Goal: Information Seeking & Learning: Check status

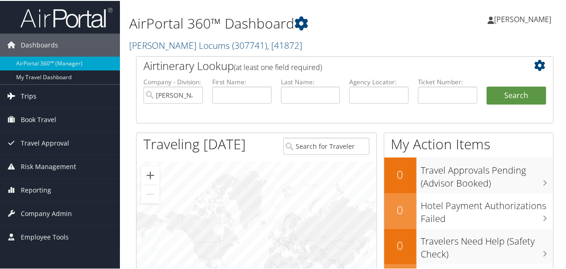
click at [24, 94] on span "Trips" at bounding box center [29, 95] width 16 height 23
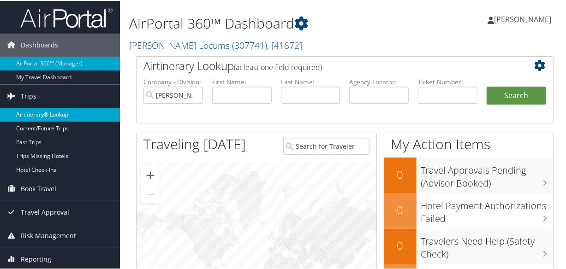
click at [47, 114] on link "Airtinerary® Lookup" at bounding box center [60, 114] width 120 height 14
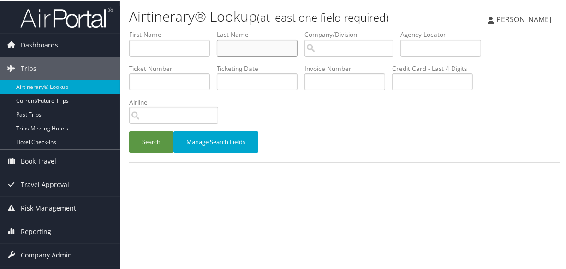
click at [272, 49] on input "text" at bounding box center [257, 47] width 81 height 17
paste input "WILLIAMS"
type input "WILLIAMS"
click at [129, 130] on button "Search" at bounding box center [151, 141] width 44 height 22
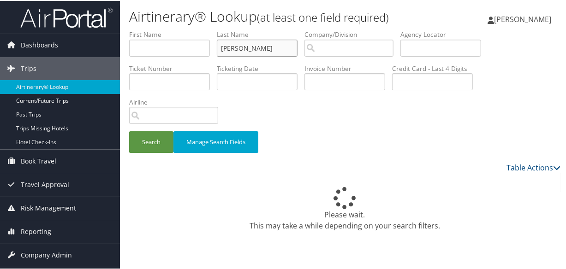
click at [224, 46] on input "WILLIAMS" at bounding box center [257, 47] width 81 height 17
click at [129, 130] on button "Search" at bounding box center [151, 141] width 44 height 22
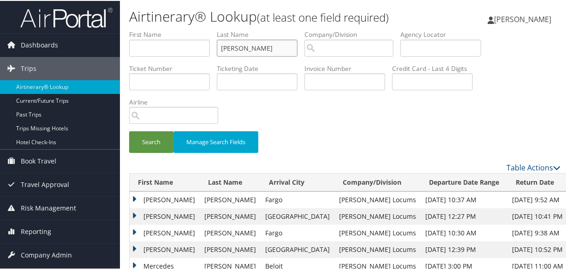
scroll to position [125, 0]
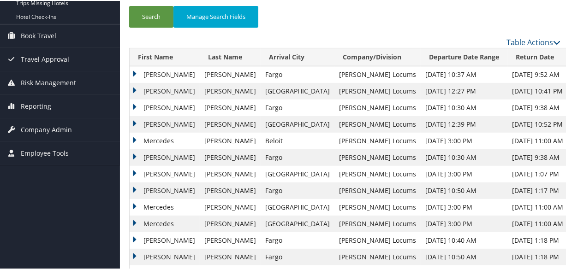
click at [135, 87] on td "Joseph" at bounding box center [165, 90] width 70 height 17
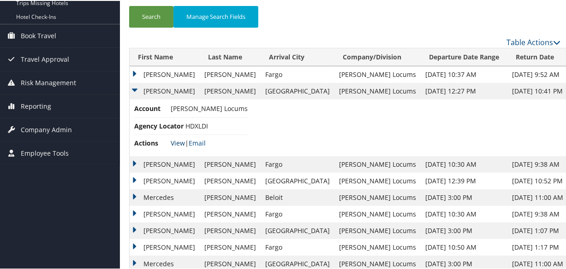
click at [177, 139] on link "View" at bounding box center [178, 142] width 14 height 9
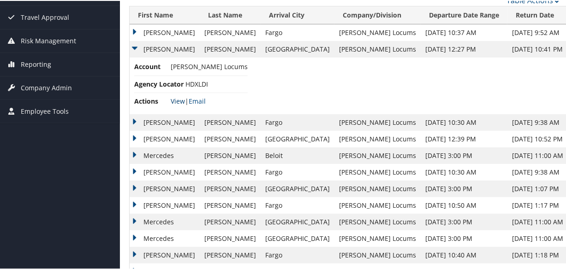
scroll to position [0, 0]
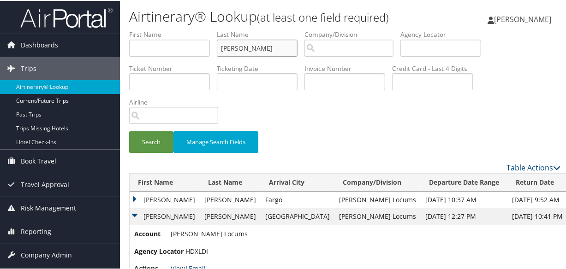
drag, startPoint x: 273, startPoint y: 47, endPoint x: 200, endPoint y: 55, distance: 73.7
click at [200, 29] on ul "First Name Last Name WILLIAMS Departure City Arrival City Company/Division Airp…" at bounding box center [344, 29] width 431 height 0
paste input "SCHWARTZ"
click at [129, 130] on button "Search" at bounding box center [151, 141] width 44 height 22
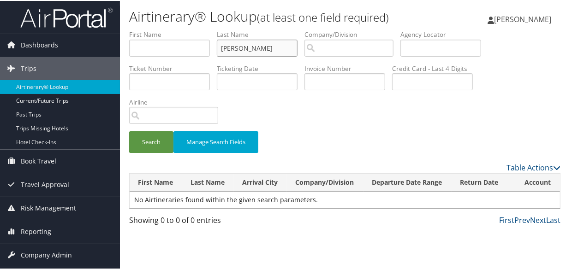
drag, startPoint x: 224, startPoint y: 44, endPoint x: 241, endPoint y: 93, distance: 52.3
click at [224, 45] on input "SCHWARTZ" at bounding box center [257, 47] width 81 height 17
type input "SCHWARTZ"
click at [129, 130] on button "Search" at bounding box center [151, 141] width 44 height 22
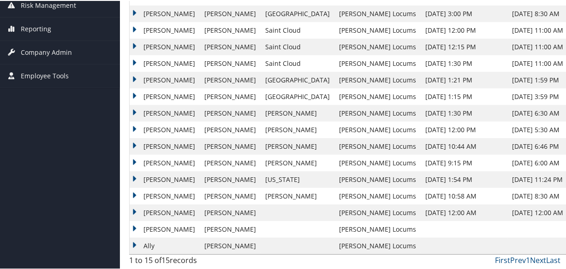
scroll to position [77, 0]
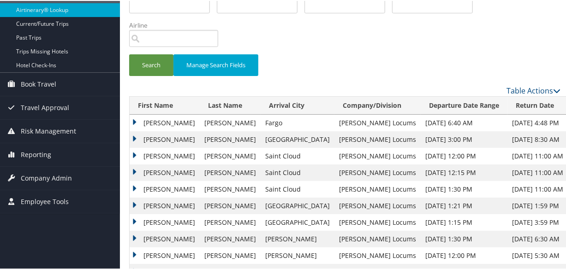
click at [133, 135] on td "Michael" at bounding box center [165, 138] width 70 height 17
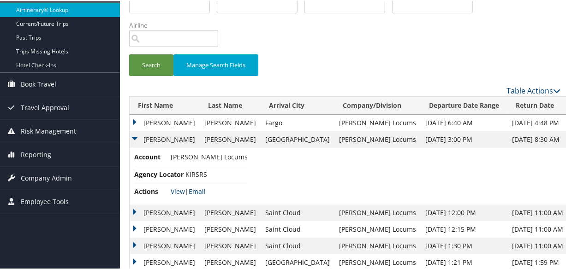
click at [176, 189] on link "View" at bounding box center [178, 190] width 14 height 9
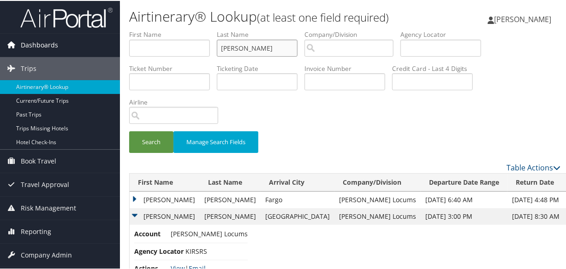
drag, startPoint x: 276, startPoint y: 50, endPoint x: 115, endPoint y: 50, distance: 160.8
click at [115, 50] on div "Dashboards AirPortal 360™ (Manager) My Travel Dashboard Trips Airtinerary® Look…" at bounding box center [284, 264] width 569 height 529
type input "\"
paste input "MORENO"
click at [129, 130] on button "Search" at bounding box center [151, 141] width 44 height 22
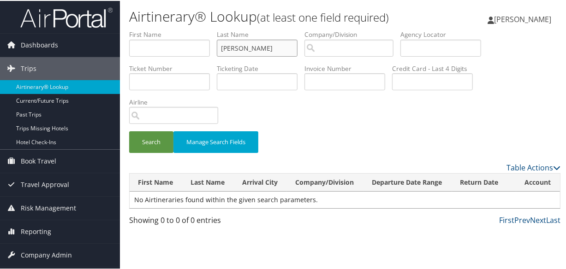
click at [223, 48] on input "MORENO" at bounding box center [257, 47] width 81 height 17
type input "MORENO"
click at [129, 130] on button "Search" at bounding box center [151, 141] width 44 height 22
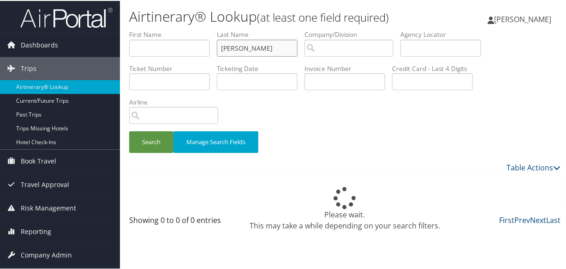
scroll to position [20, 0]
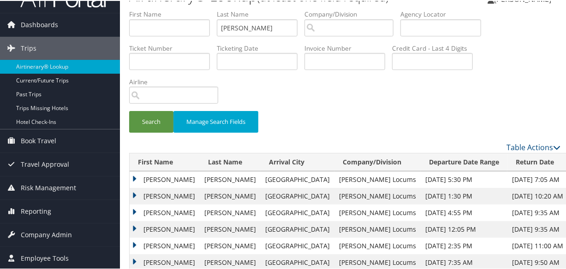
click at [135, 209] on td "Veronica" at bounding box center [165, 212] width 70 height 17
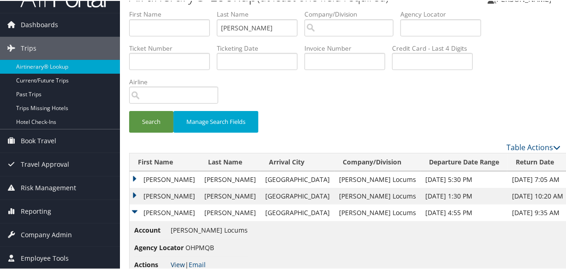
click at [176, 261] on link "View" at bounding box center [178, 263] width 14 height 9
drag, startPoint x: 267, startPoint y: 31, endPoint x: 169, endPoint y: 14, distance: 100.1
click at [169, 9] on ul "First Name Last Name MORENO Departure City Arrival City Company/Division Airpor…" at bounding box center [344, 9] width 431 height 0
type input "kel;ledy"
click at [129, 110] on button "Search" at bounding box center [151, 121] width 44 height 22
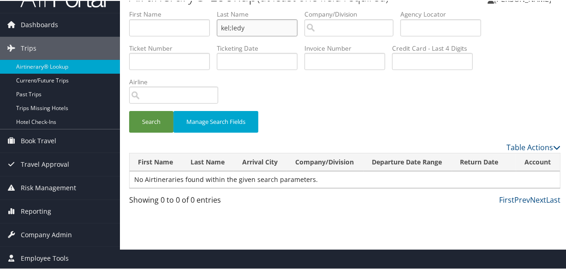
drag, startPoint x: 260, startPoint y: 30, endPoint x: 176, endPoint y: 30, distance: 84.3
click at [176, 9] on ul "First Name Last Name kel;ledy Departure City Arrival City Company/Division Airp…" at bounding box center [344, 9] width 431 height 0
type input "kelledy"
click at [129, 110] on button "Search" at bounding box center [151, 121] width 44 height 22
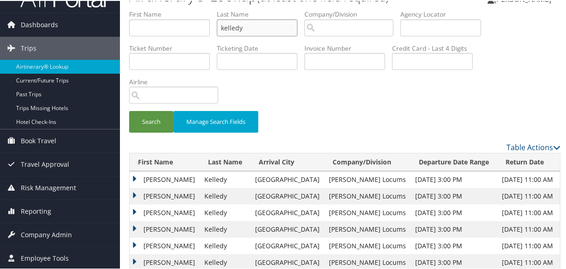
scroll to position [53, 0]
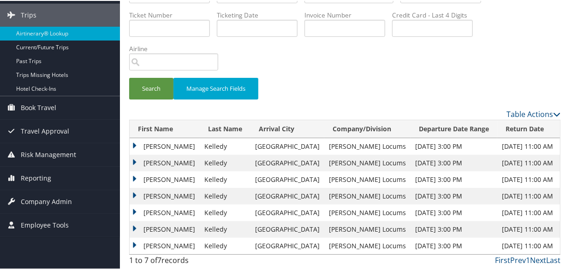
click at [130, 191] on td "Patrick" at bounding box center [165, 195] width 70 height 17
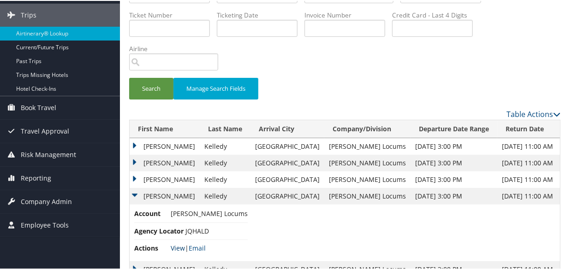
click at [173, 248] on link "View" at bounding box center [178, 247] width 14 height 9
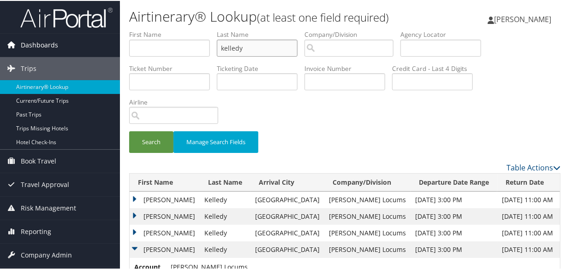
drag, startPoint x: 270, startPoint y: 47, endPoint x: 109, endPoint y: 36, distance: 160.7
click at [109, 37] on div "Dashboards AirPortal 360™ (Manager) My Travel Dashboard Trips Airtinerary® Look…" at bounding box center [284, 190] width 569 height 380
paste input "HERSCOVICI"
type input "HERSCOVICI"
click at [129, 130] on button "Search" at bounding box center [151, 141] width 44 height 22
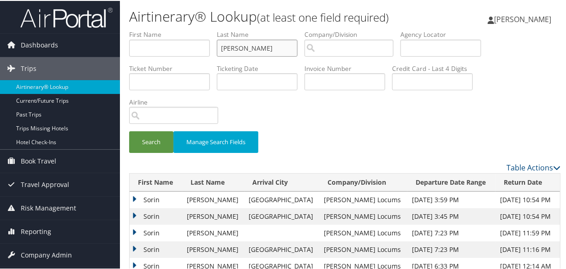
drag, startPoint x: 271, startPoint y: 47, endPoint x: 192, endPoint y: 55, distance: 80.1
click at [192, 29] on ul "First Name Last Name HERSCOVICI Departure City Arrival City Company/Division Ai…" at bounding box center [344, 29] width 431 height 0
type input "kelledy"
click at [129, 130] on button "Search" at bounding box center [151, 141] width 44 height 22
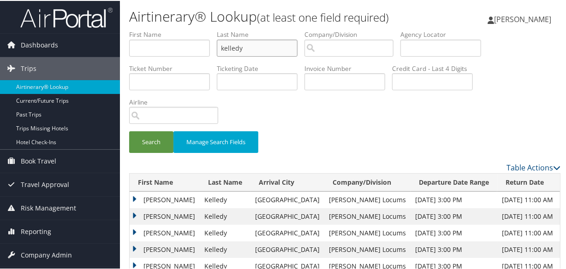
scroll to position [53, 0]
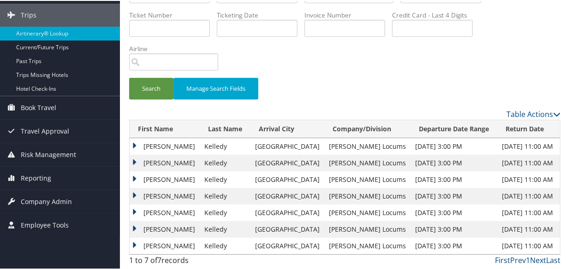
click at [134, 194] on td "Patrick" at bounding box center [165, 195] width 70 height 17
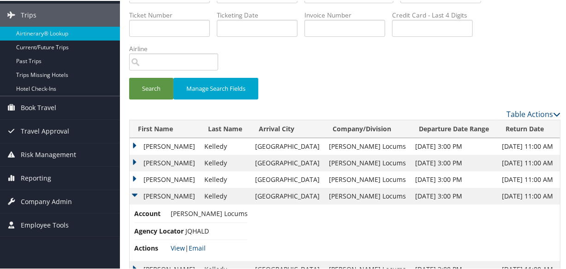
click at [135, 177] on td "Patrick" at bounding box center [165, 179] width 70 height 17
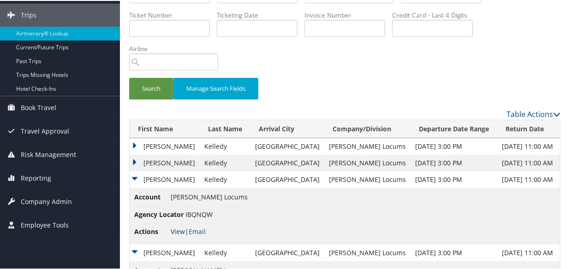
click at [177, 230] on link "View" at bounding box center [178, 230] width 14 height 9
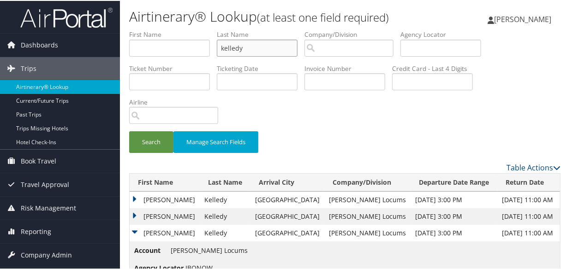
click at [270, 49] on input "kelledy" at bounding box center [257, 47] width 81 height 17
drag, startPoint x: 188, startPoint y: 49, endPoint x: 147, endPoint y: 49, distance: 40.6
click at [147, 29] on ul "First Name Last Name kelledy Departure City Arrival City Company/Division Airpo…" at bounding box center [344, 29] width 431 height 0
type input "montgomery"
click at [129, 130] on button "Search" at bounding box center [151, 141] width 44 height 22
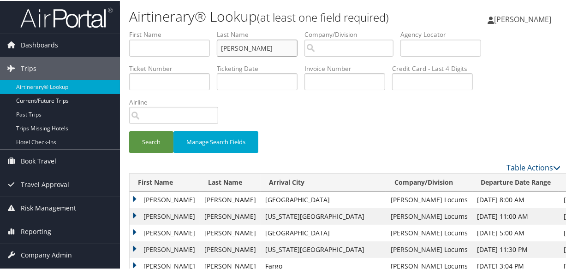
scroll to position [167, 0]
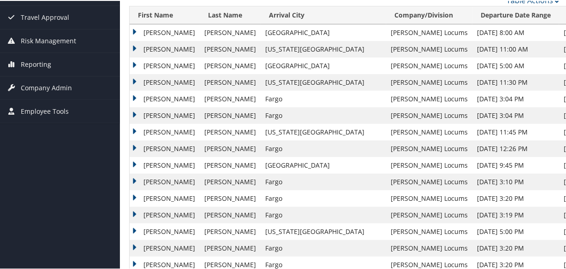
click at [133, 94] on td "Gary" at bounding box center [165, 98] width 70 height 17
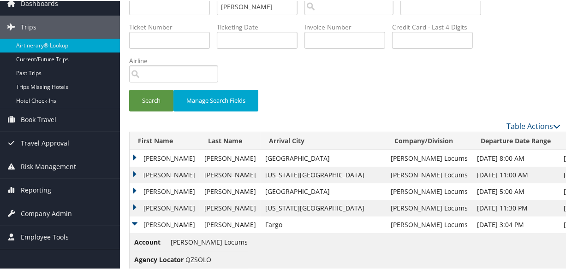
scroll to position [209, 0]
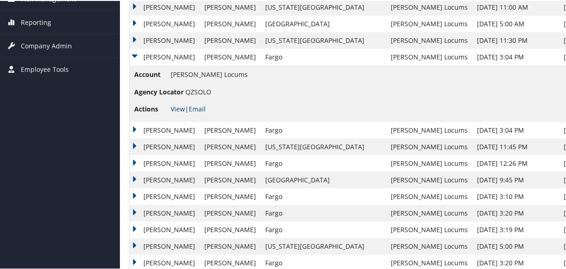
click at [177, 108] on link "View" at bounding box center [178, 108] width 14 height 9
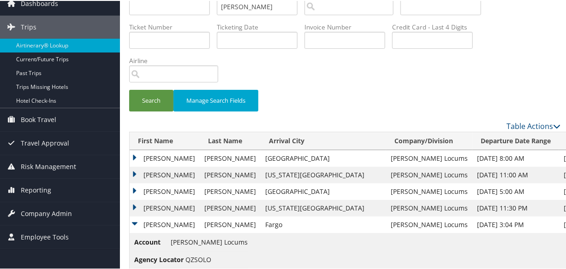
scroll to position [0, 0]
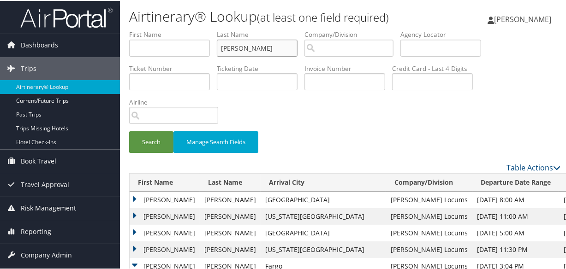
drag, startPoint x: 281, startPoint y: 46, endPoint x: 135, endPoint y: 38, distance: 145.9
click at [136, 29] on ul "First Name Last Name montgomery Departure City Arrival City Company/Division Ai…" at bounding box center [344, 29] width 431 height 0
paste input "BENTLEY"
type input "BENTLEY"
click at [129, 130] on button "Search" at bounding box center [151, 141] width 44 height 22
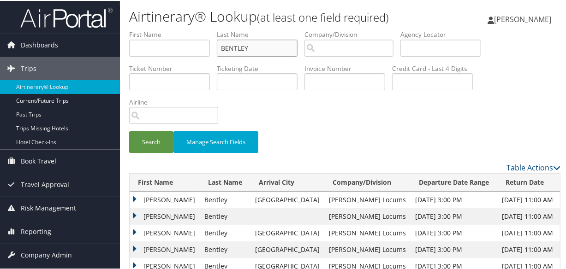
scroll to position [125, 0]
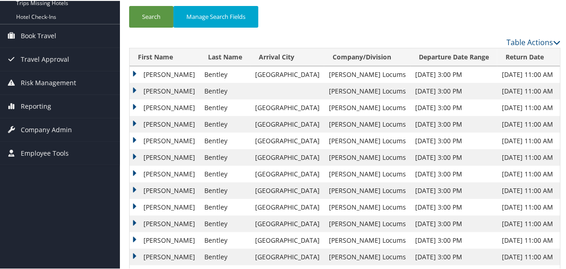
click at [133, 119] on td "Steven" at bounding box center [165, 123] width 70 height 17
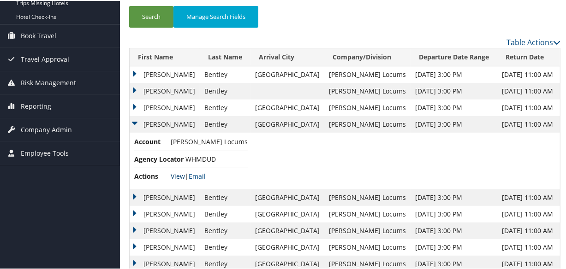
click at [178, 174] on link "View" at bounding box center [178, 175] width 14 height 9
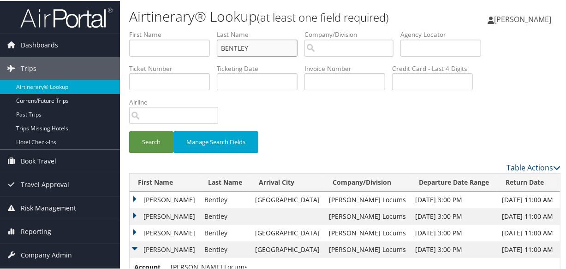
drag, startPoint x: 276, startPoint y: 46, endPoint x: 165, endPoint y: 41, distance: 111.7
click at [165, 29] on ul "First Name Last Name BENTLEY Departure City Arrival City Company/Division Airpo…" at bounding box center [344, 29] width 431 height 0
paste input "DAVISNELSON"
type input "DAVISNELSON"
click at [129, 130] on button "Search" at bounding box center [151, 141] width 44 height 22
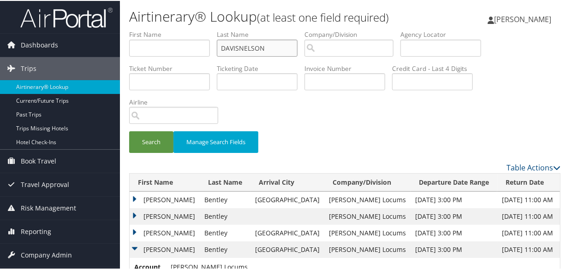
click at [129, 130] on button "Search" at bounding box center [151, 141] width 44 height 22
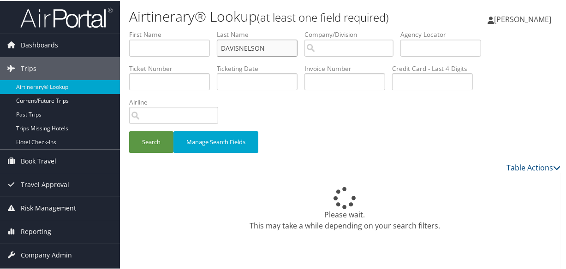
click at [129, 130] on button "Search" at bounding box center [151, 141] width 44 height 22
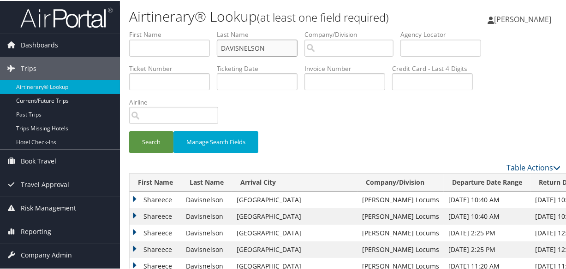
drag, startPoint x: 222, startPoint y: 47, endPoint x: 209, endPoint y: 83, distance: 38.0
click at [222, 47] on input "DAVISNELSON" at bounding box center [257, 47] width 81 height 17
click at [129, 130] on button "Search" at bounding box center [151, 141] width 44 height 22
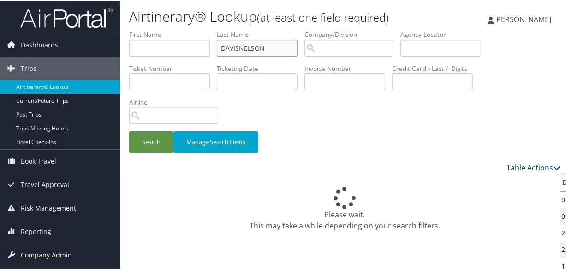
click at [129, 130] on button "Search" at bounding box center [151, 141] width 44 height 22
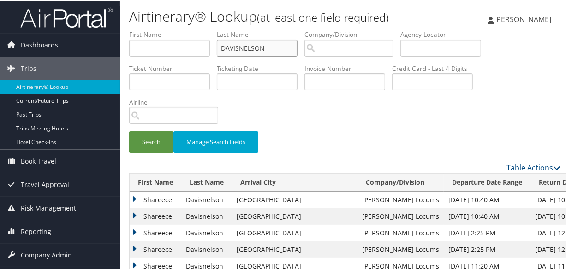
scroll to position [83, 0]
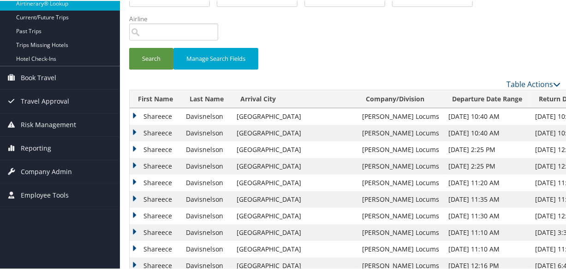
click at [136, 130] on td "Shareece" at bounding box center [156, 132] width 52 height 17
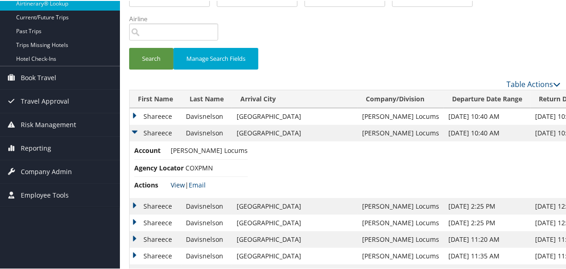
click at [172, 184] on link "View" at bounding box center [178, 184] width 14 height 9
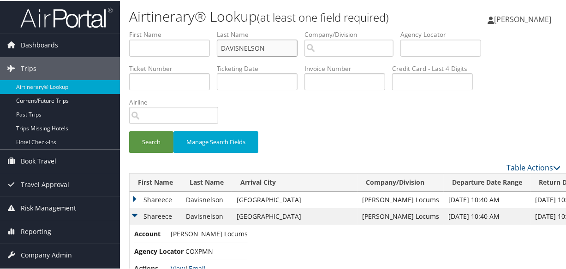
click at [281, 46] on input "DAVISNELSON" at bounding box center [257, 47] width 81 height 17
click at [129, 130] on button "Search" at bounding box center [151, 141] width 44 height 22
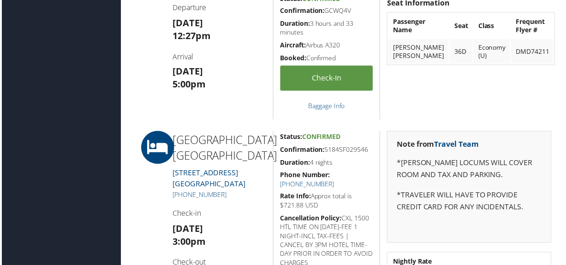
scroll to position [461, 0]
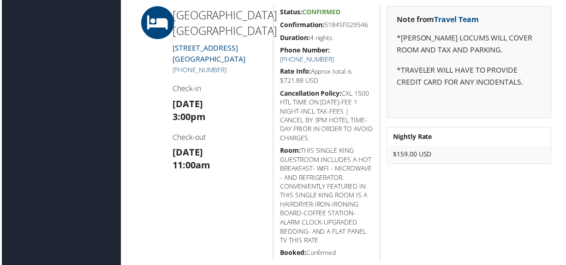
click at [335, 55] on link "+1 (608) 757-2200" at bounding box center [307, 59] width 54 height 9
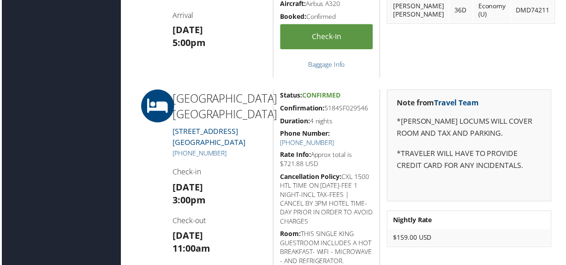
scroll to position [419, 0]
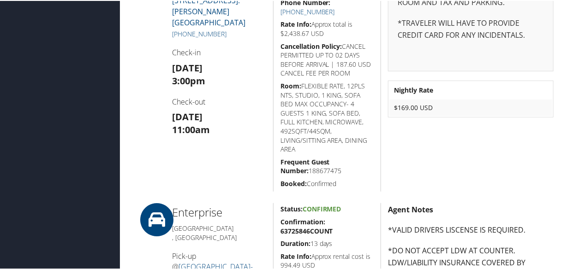
scroll to position [293, 0]
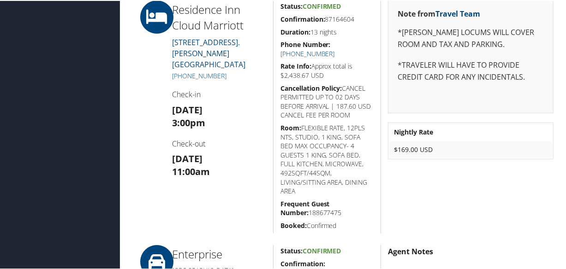
click at [335, 48] on link "[PHONE_NUMBER]" at bounding box center [307, 52] width 54 height 9
click at [335, 48] on link "+1 (320) 640-0200" at bounding box center [307, 52] width 54 height 9
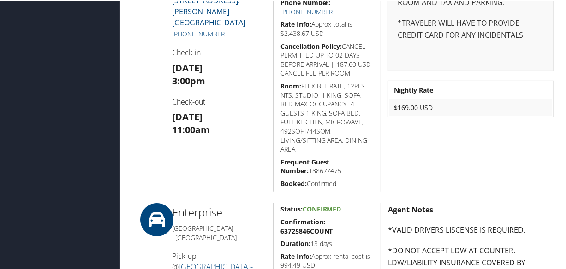
scroll to position [125, 0]
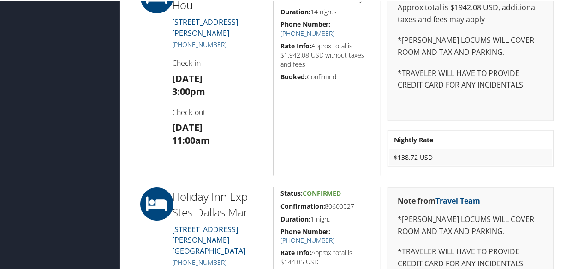
scroll to position [922, 0]
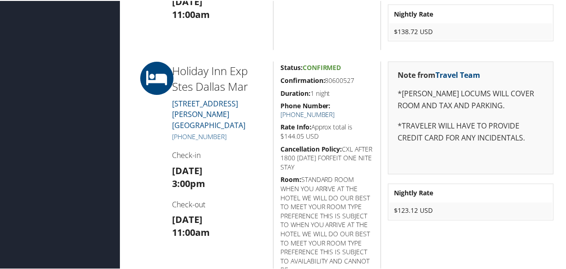
click at [335, 110] on link "[PHONE_NUMBER]" at bounding box center [307, 114] width 54 height 9
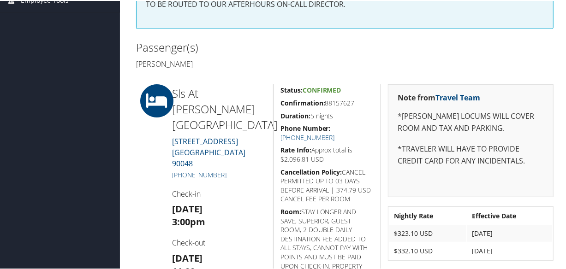
scroll to position [251, 0]
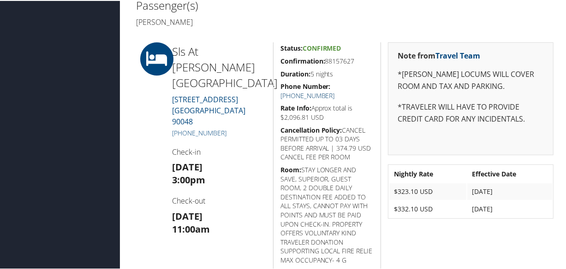
click at [335, 90] on link "+1 (310) 247-0400" at bounding box center [307, 94] width 54 height 9
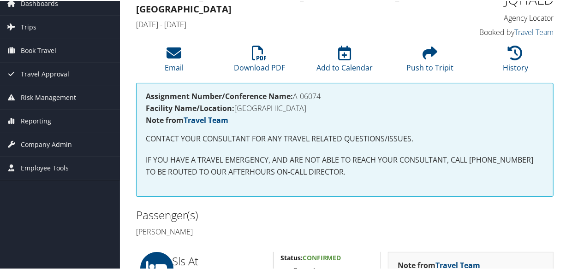
scroll to position [0, 0]
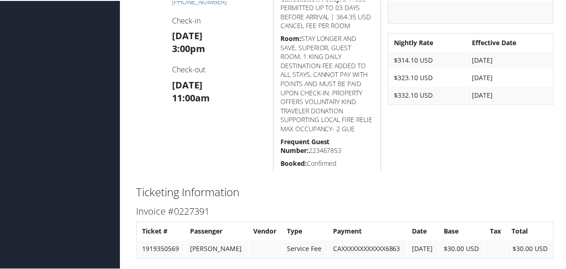
scroll to position [257, 0]
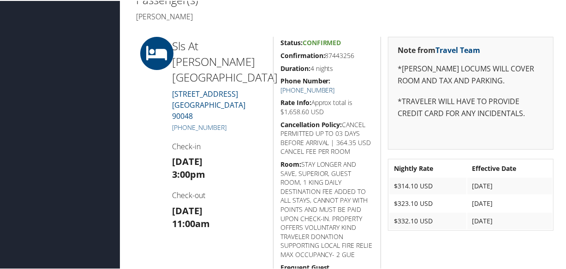
click at [335, 85] on link "[PHONE_NUMBER]" at bounding box center [307, 89] width 54 height 9
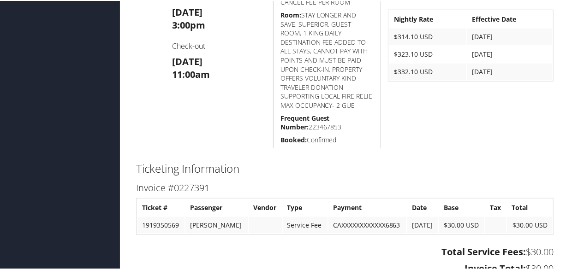
scroll to position [239, 0]
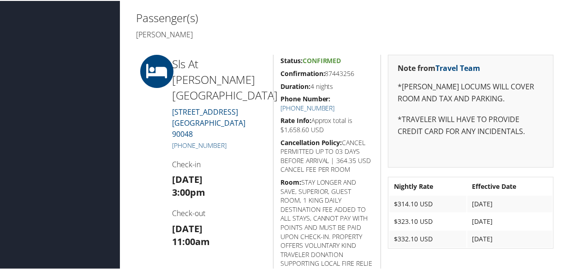
click at [237, 23] on h2 "Passenger(s)" at bounding box center [237, 17] width 202 height 16
drag, startPoint x: 354, startPoint y: 69, endPoint x: 129, endPoint y: 28, distance: 229.2
click at [129, 28] on div "86094317 Los Angeles, CA Los Angeles, CA Mon 01 Sep 2025 - Fri 05 Sep 2025 IBQN…" at bounding box center [344, 193] width 431 height 807
copy div "Patrick Kelledy Sls At Beverly Hills 465 LA CIENEGA BLVD. LOS ANGELES CA 90048 …"
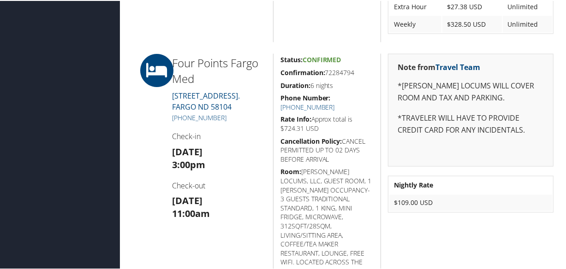
scroll to position [963, 0]
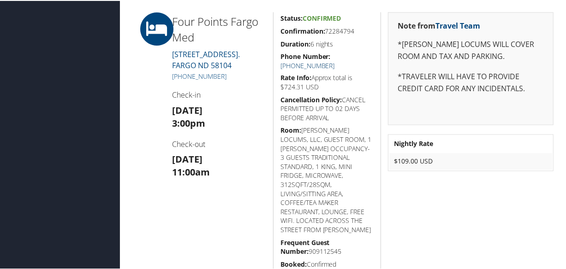
click at [335, 60] on link "+1 (701) 364-0000" at bounding box center [307, 64] width 54 height 9
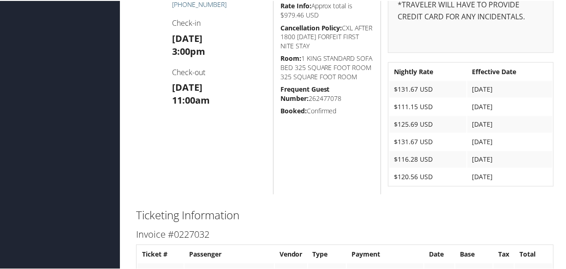
scroll to position [228, 0]
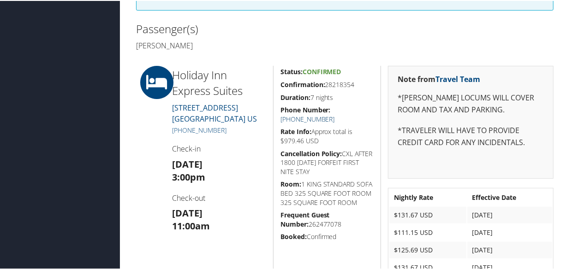
click at [335, 114] on link "(910) 291-3300" at bounding box center [307, 118] width 54 height 9
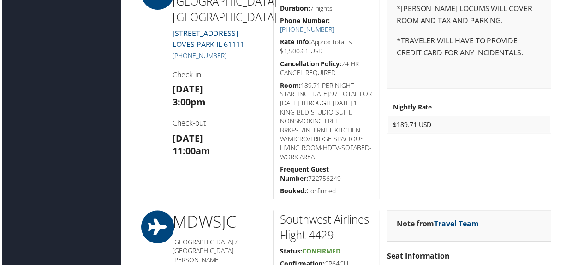
scroll to position [1089, 0]
